Goal: Transaction & Acquisition: Purchase product/service

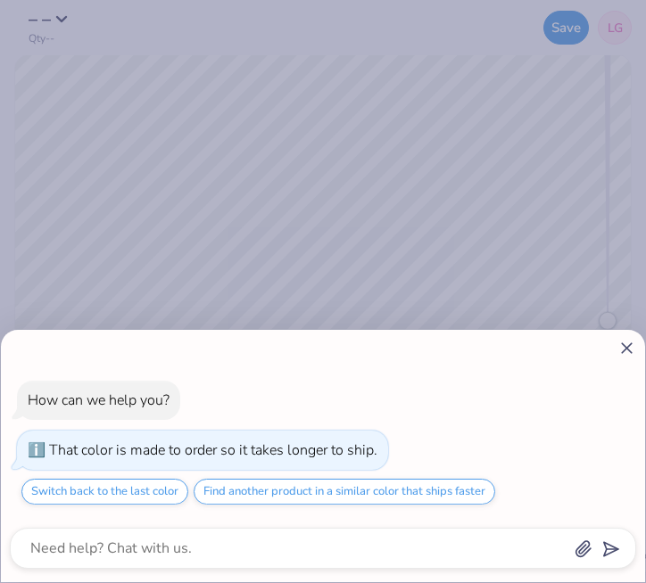
click at [618, 352] on icon at bounding box center [626, 348] width 19 height 19
type textarea "x"
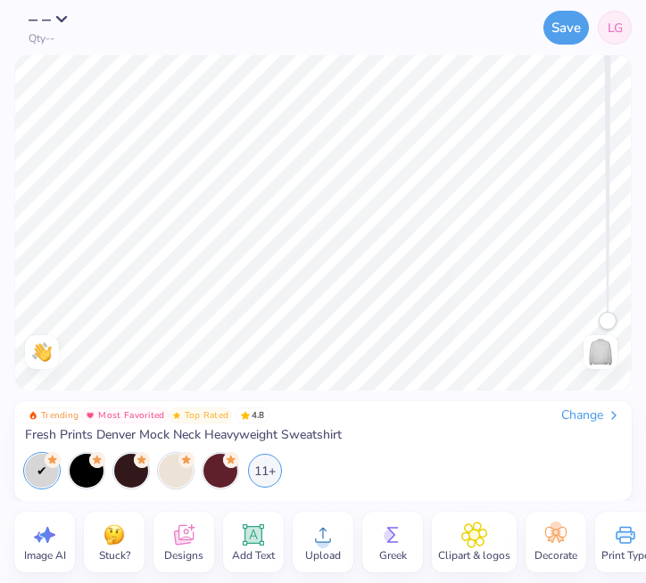
click at [609, 340] on img at bounding box center [600, 352] width 29 height 29
click at [602, 353] on img at bounding box center [600, 352] width 29 height 29
click at [57, 21] on button "– –" at bounding box center [54, 15] width 50 height 18
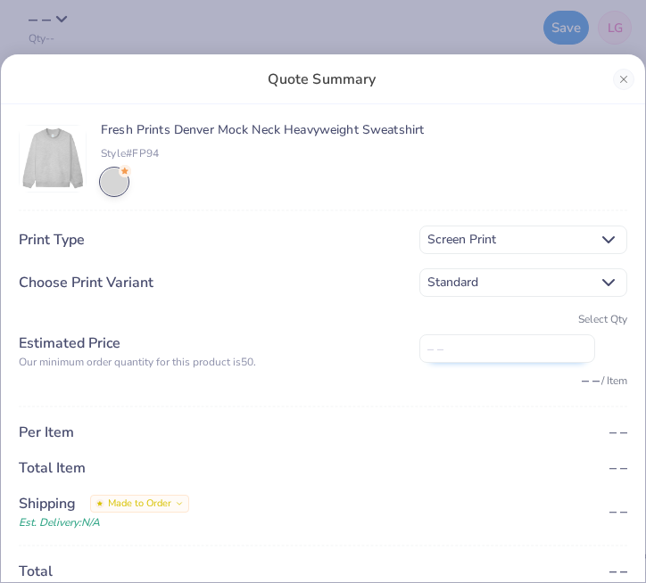
click at [528, 348] on input "number" at bounding box center [507, 349] width 176 height 29
click at [598, 305] on div "Fresh Prints Denver Mock Neck Heavyweight Sweatshirt Style# FP94 Print Type Scr…" at bounding box center [323, 387] width 608 height 531
click at [598, 323] on div "Select Qty" at bounding box center [523, 319] width 208 height 16
click at [630, 71] on button "Close" at bounding box center [623, 79] width 21 height 21
